Goal: Task Accomplishment & Management: Complete application form

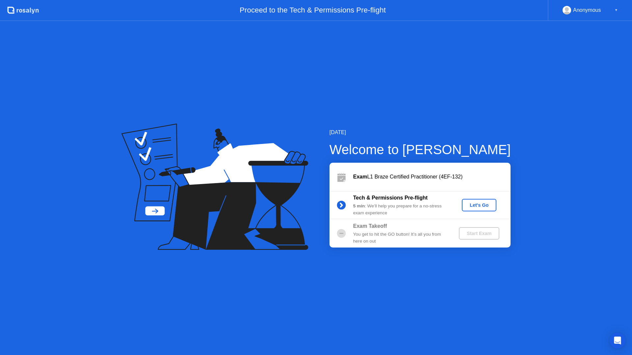
click at [472, 204] on div "Let's Go" at bounding box center [478, 205] width 29 height 5
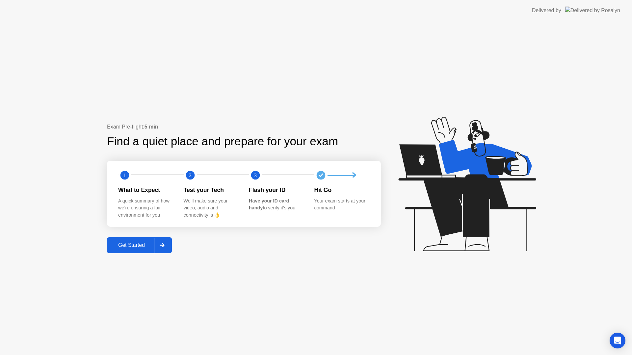
click at [146, 243] on div "Get Started" at bounding box center [131, 245] width 45 height 6
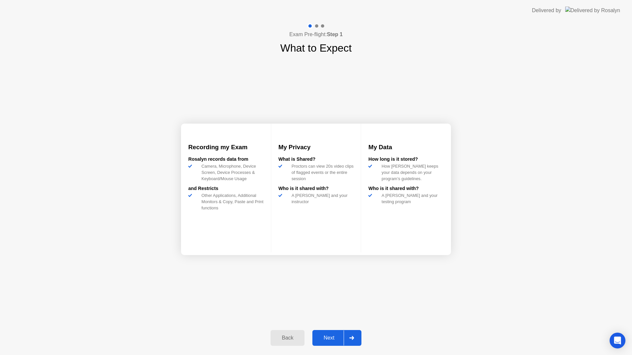
click at [333, 335] on div "Next" at bounding box center [328, 338] width 29 height 6
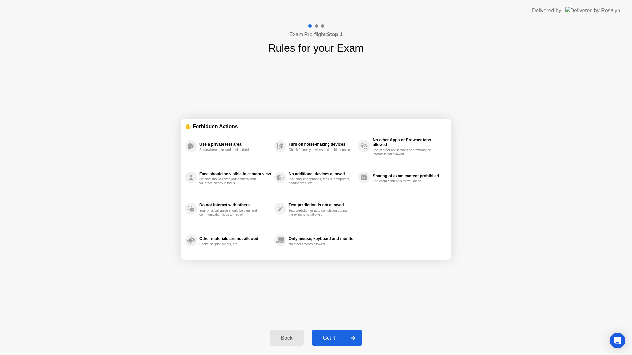
click at [325, 335] on div "Got it" at bounding box center [328, 338] width 31 height 6
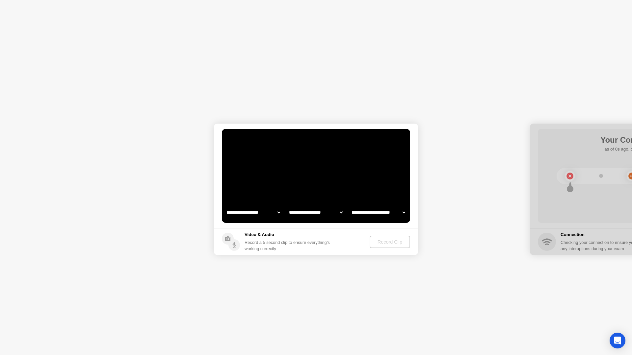
select select "**********"
select select "*******"
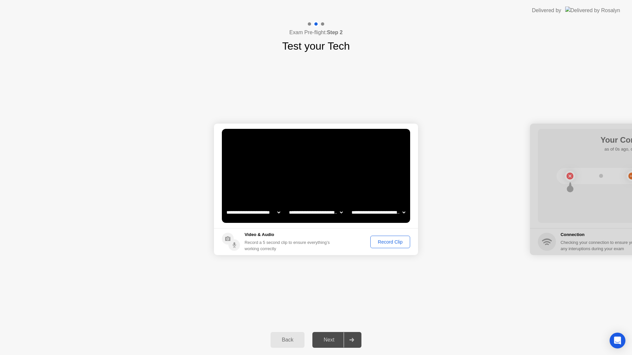
click at [344, 213] on div "**********" at bounding box center [315, 212] width 187 height 13
click at [340, 213] on select "**********" at bounding box center [315, 212] width 56 height 13
click at [381, 213] on select "**********" at bounding box center [378, 212] width 56 height 13
select select "**********"
click at [400, 243] on div "Record Clip" at bounding box center [389, 241] width 35 height 5
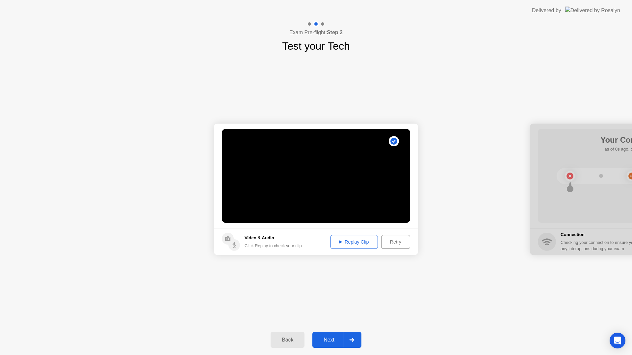
click at [366, 242] on div "Replay Clip" at bounding box center [354, 241] width 43 height 5
click at [330, 338] on div "Next" at bounding box center [328, 340] width 29 height 6
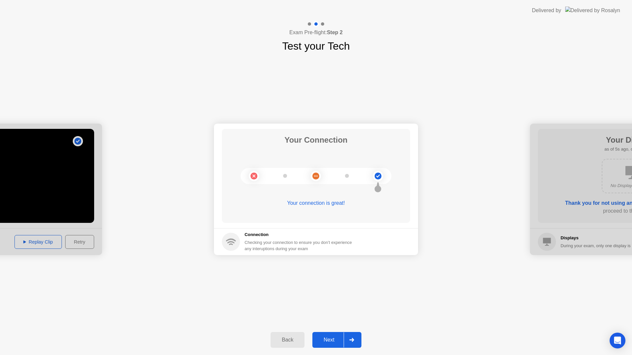
click at [332, 340] on div "Next" at bounding box center [328, 340] width 29 height 6
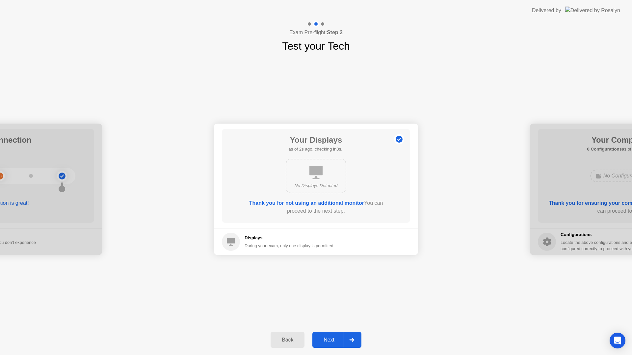
click at [325, 339] on div "Next" at bounding box center [328, 340] width 29 height 6
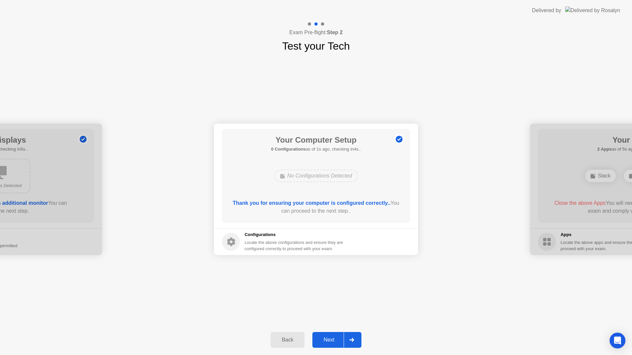
click at [326, 338] on div "Next" at bounding box center [328, 340] width 29 height 6
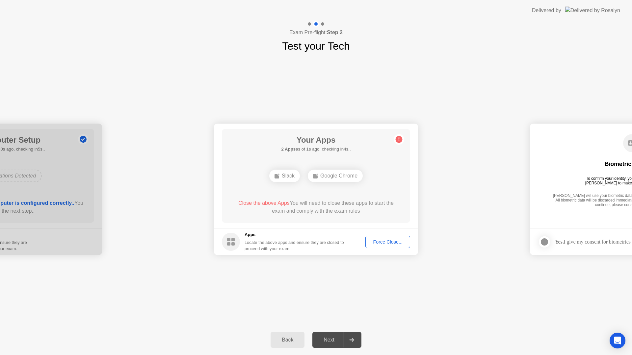
click at [338, 315] on div "**********" at bounding box center [316, 189] width 632 height 271
click at [393, 241] on div "Force Close..." at bounding box center [387, 241] width 40 height 5
click at [379, 271] on div "**********" at bounding box center [316, 189] width 632 height 271
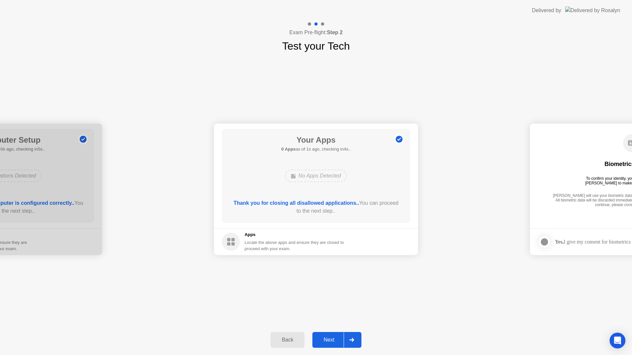
click at [323, 339] on div "Next" at bounding box center [328, 340] width 29 height 6
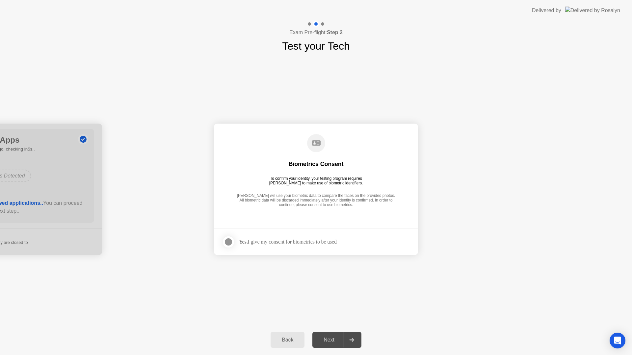
click at [317, 249] on footer "Yes, I give my consent for biometrics to be used" at bounding box center [316, 241] width 204 height 27
click at [232, 242] on div at bounding box center [228, 242] width 8 height 8
click at [334, 345] on button "Next" at bounding box center [336, 340] width 49 height 16
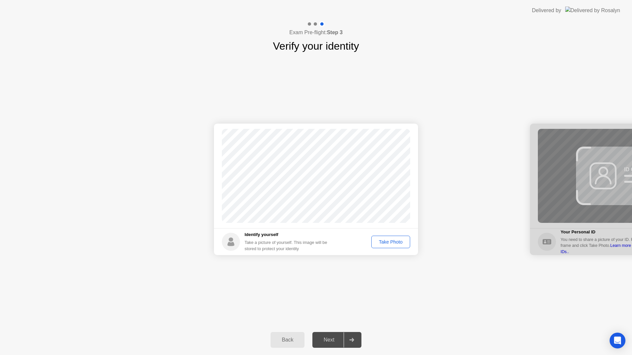
click at [388, 242] on div "Take Photo" at bounding box center [390, 241] width 34 height 5
click at [396, 239] on div "Retake" at bounding box center [395, 241] width 26 height 5
click at [389, 243] on div "Take Photo" at bounding box center [390, 241] width 34 height 5
click at [327, 340] on div "Next" at bounding box center [328, 340] width 29 height 6
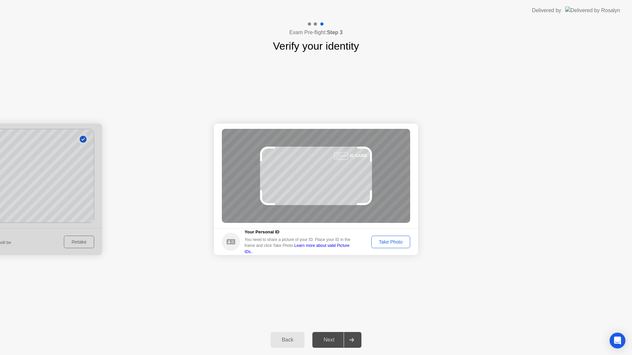
click at [385, 243] on div "Take Photo" at bounding box center [390, 241] width 34 height 5
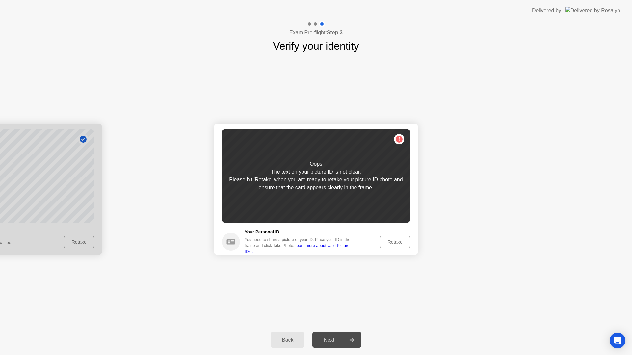
click at [385, 239] on div "Retake" at bounding box center [395, 241] width 26 height 5
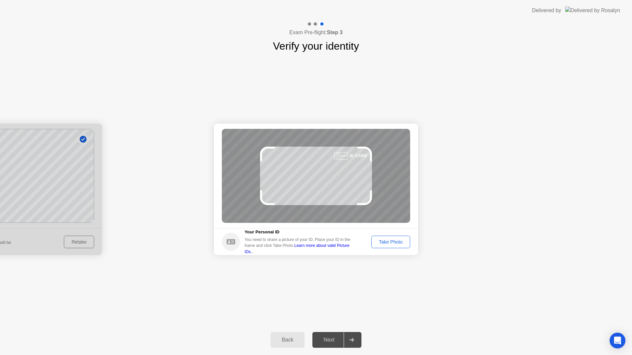
click at [347, 158] on div at bounding box center [341, 156] width 14 height 8
click at [350, 155] on icon at bounding box center [338, 155] width 33 height 5
click at [385, 239] on div "Take Photo" at bounding box center [390, 241] width 34 height 5
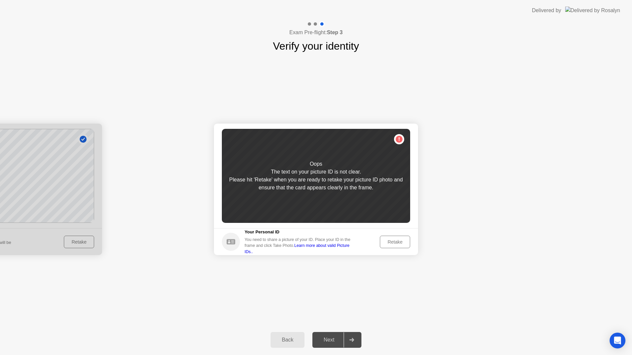
click at [392, 240] on div "Retake" at bounding box center [395, 241] width 26 height 5
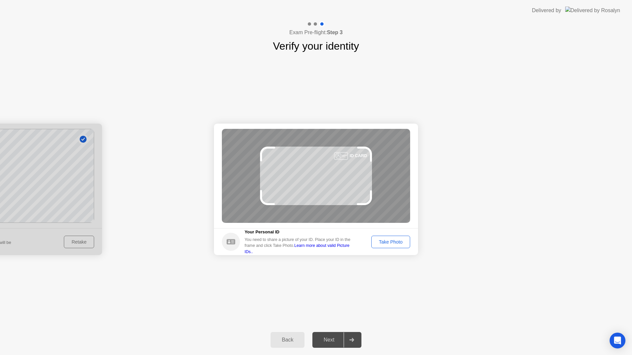
click at [289, 337] on div "Back" at bounding box center [287, 340] width 30 height 6
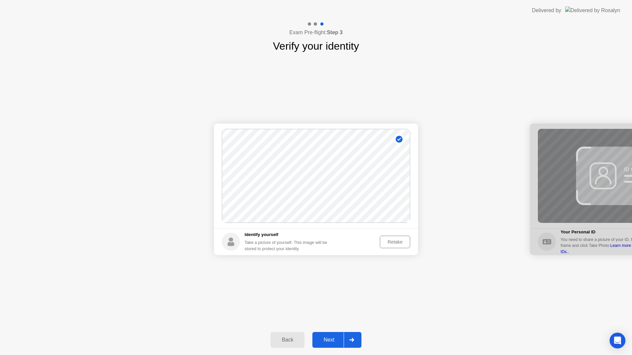
click at [282, 339] on div "Back" at bounding box center [287, 340] width 30 height 6
select select "**********"
select select "*******"
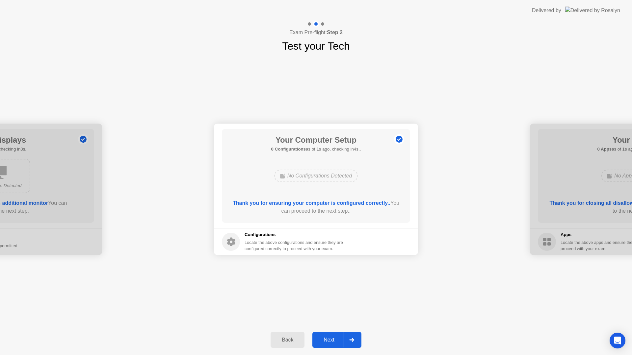
click at [282, 339] on div "Back" at bounding box center [287, 340] width 30 height 6
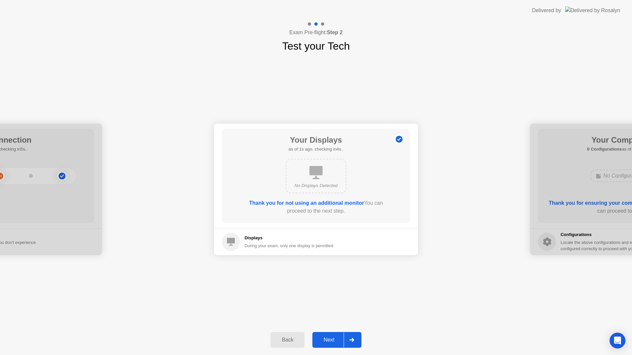
click at [282, 339] on div "Back" at bounding box center [287, 340] width 30 height 6
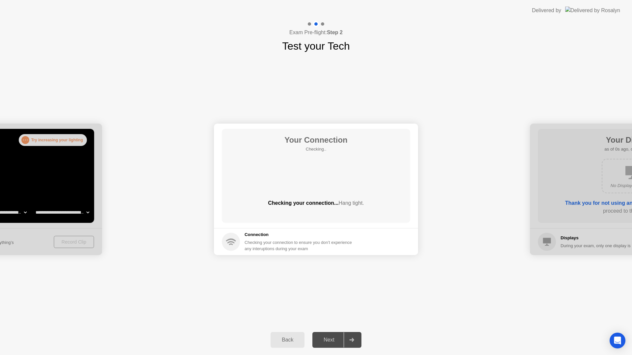
click at [282, 339] on div "Back" at bounding box center [287, 340] width 30 height 6
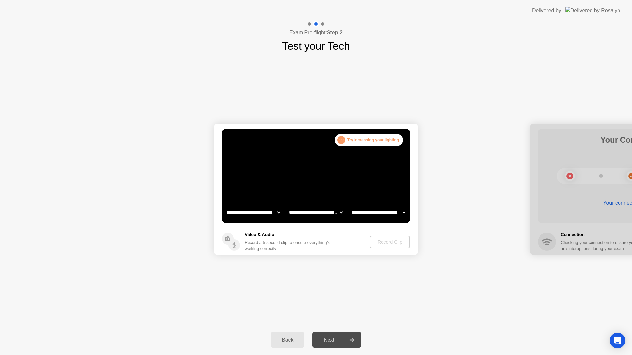
click at [268, 213] on select "**********" at bounding box center [253, 212] width 56 height 13
click at [328, 337] on div "Next" at bounding box center [328, 340] width 29 height 6
click at [381, 243] on div "Record Clip" at bounding box center [389, 241] width 35 height 5
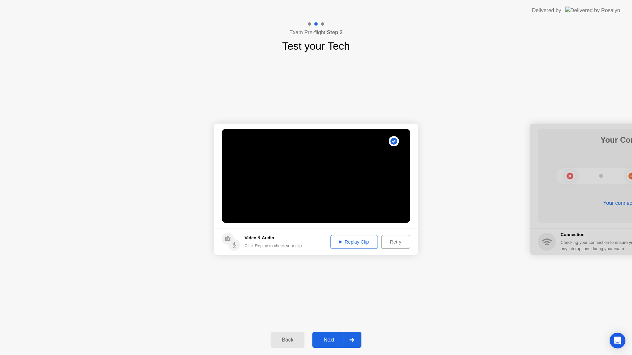
click at [331, 340] on div "Next" at bounding box center [328, 340] width 29 height 6
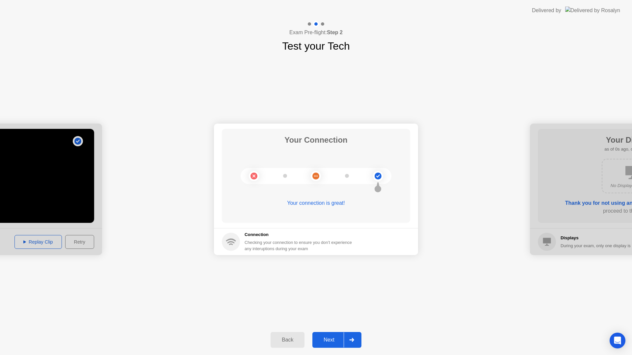
click at [331, 340] on div "Next" at bounding box center [328, 340] width 29 height 6
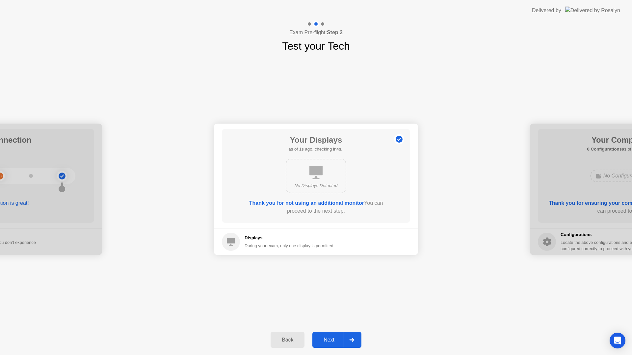
click at [331, 340] on div "Next" at bounding box center [328, 340] width 29 height 6
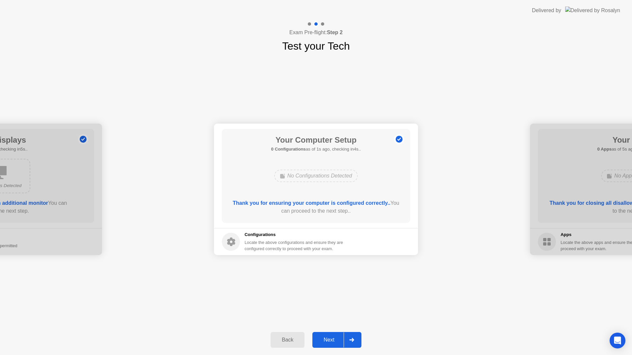
click at [331, 340] on div "Next" at bounding box center [328, 340] width 29 height 6
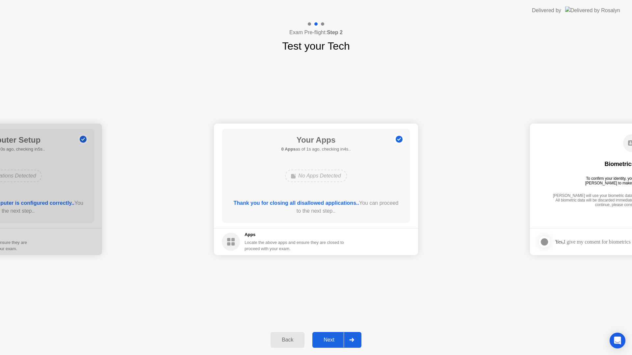
click at [331, 340] on div "Next" at bounding box center [328, 340] width 29 height 6
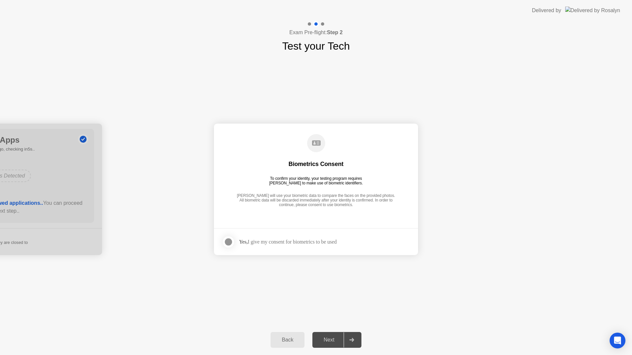
click at [323, 244] on div "Yes, I give my consent for biometrics to be used" at bounding box center [288, 242] width 98 height 6
click at [319, 239] on div "Yes, I give my consent for biometrics to be used" at bounding box center [288, 242] width 98 height 6
click at [231, 242] on div at bounding box center [228, 242] width 8 height 8
click at [327, 338] on div "Next" at bounding box center [328, 340] width 29 height 6
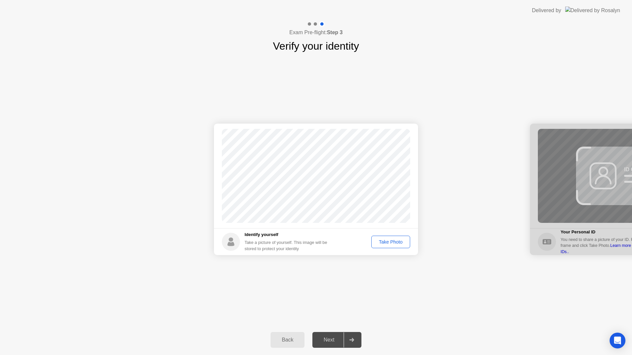
click at [386, 242] on div "Take Photo" at bounding box center [390, 241] width 34 height 5
click at [334, 342] on div "Next" at bounding box center [328, 340] width 29 height 6
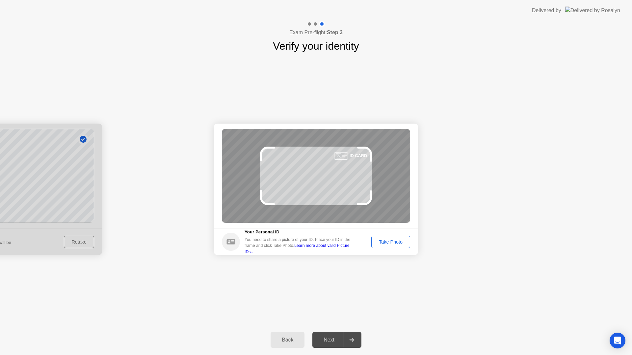
click at [397, 242] on div "Take Photo" at bounding box center [390, 241] width 34 height 5
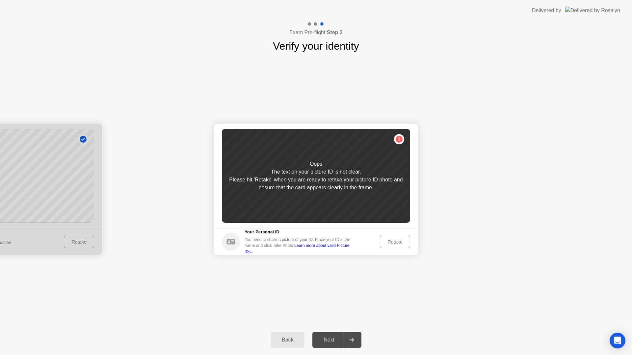
click at [392, 241] on div "Retake" at bounding box center [395, 241] width 26 height 5
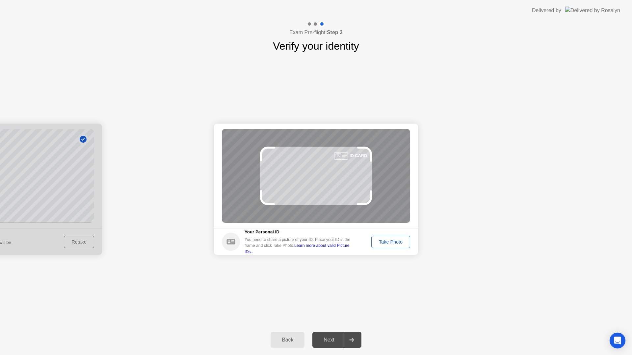
click at [389, 243] on div "Take Photo" at bounding box center [390, 241] width 34 height 5
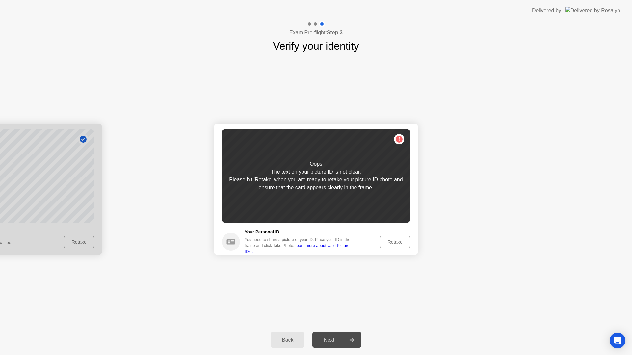
click at [390, 242] on div "Retake" at bounding box center [395, 241] width 26 height 5
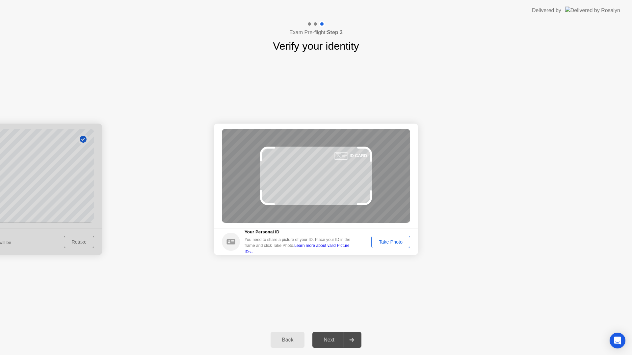
click at [396, 244] on div "Take Photo" at bounding box center [390, 241] width 34 height 5
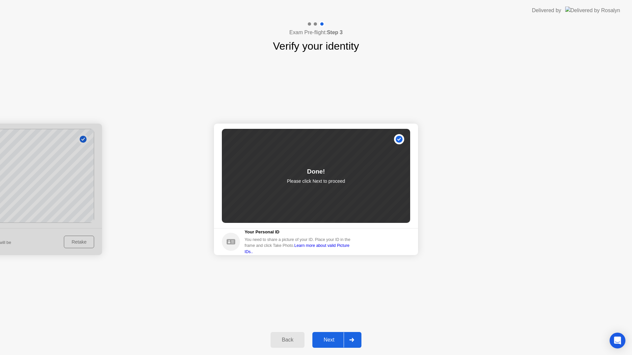
click at [332, 339] on div "Next" at bounding box center [328, 340] width 29 height 6
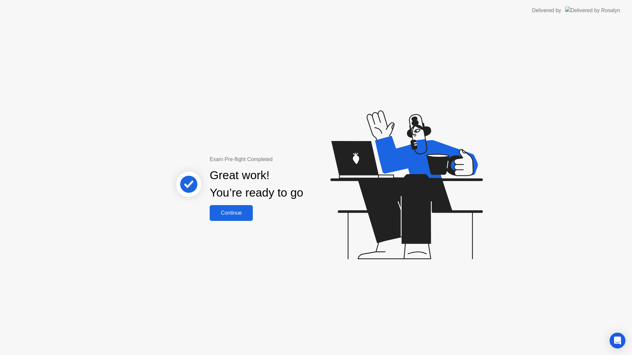
click at [243, 215] on div "Continue" at bounding box center [230, 213] width 39 height 6
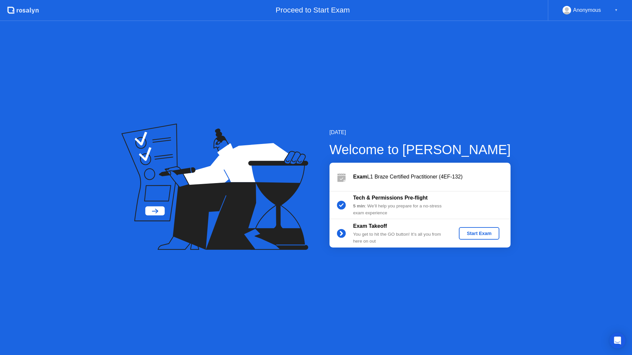
click at [469, 237] on button "Start Exam" at bounding box center [479, 233] width 40 height 12
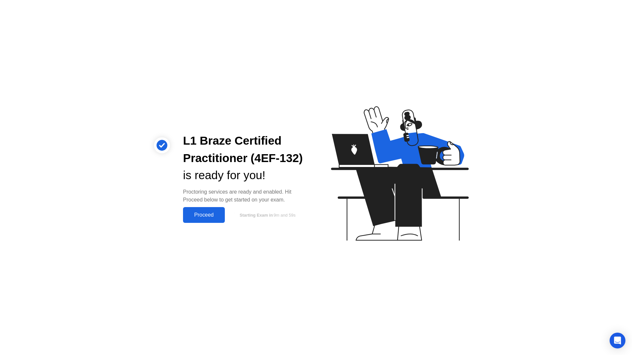
click at [217, 216] on div "Proceed" at bounding box center [204, 215] width 38 height 6
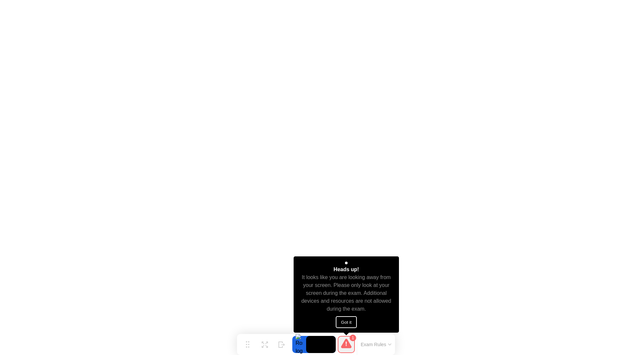
click at [351, 325] on button "Got it" at bounding box center [345, 322] width 21 height 12
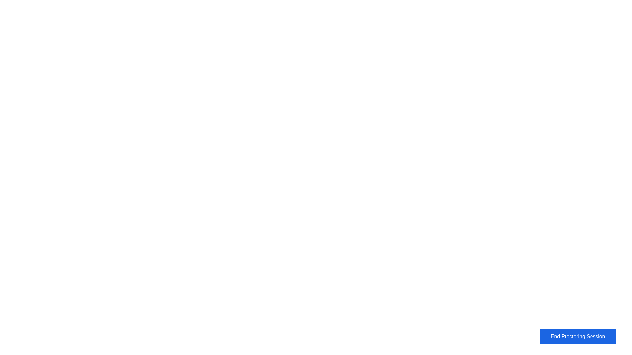
click at [557, 340] on div "End Proctoring Session" at bounding box center [577, 337] width 73 height 6
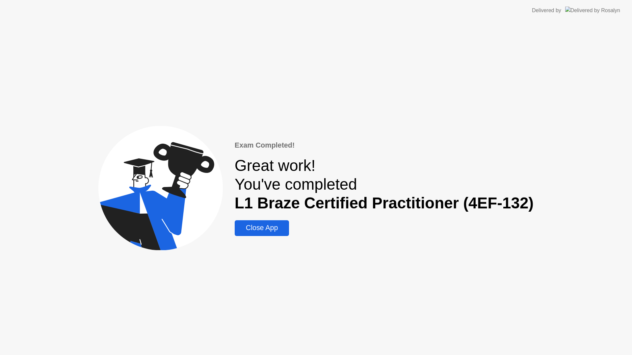
click at [276, 228] on div "Close App" at bounding box center [261, 228] width 50 height 8
